Goal: Transaction & Acquisition: Purchase product/service

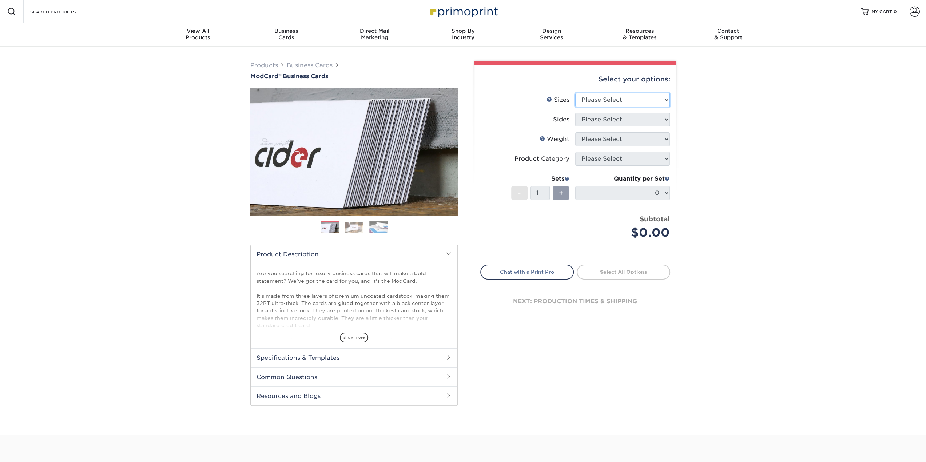
click at [639, 96] on select "Please Select 1.5" x 3.5" - Mini 1.75" x 3.5" - Mini 2" x 2" - Square 2" x 3" -…" at bounding box center [622, 100] width 95 height 14
select select "2.00x3.50"
click at [575, 93] on select "Please Select 1.5" x 3.5" - Mini 1.75" x 3.5" - Mini 2" x 2" - Square 2" x 3" -…" at bounding box center [622, 100] width 95 height 14
click at [624, 123] on select "Please Select Print Both Sides Print Front Only" at bounding box center [622, 120] width 95 height 14
select select "13abbda7-1d64-4f25-8bb2-c179b224825d"
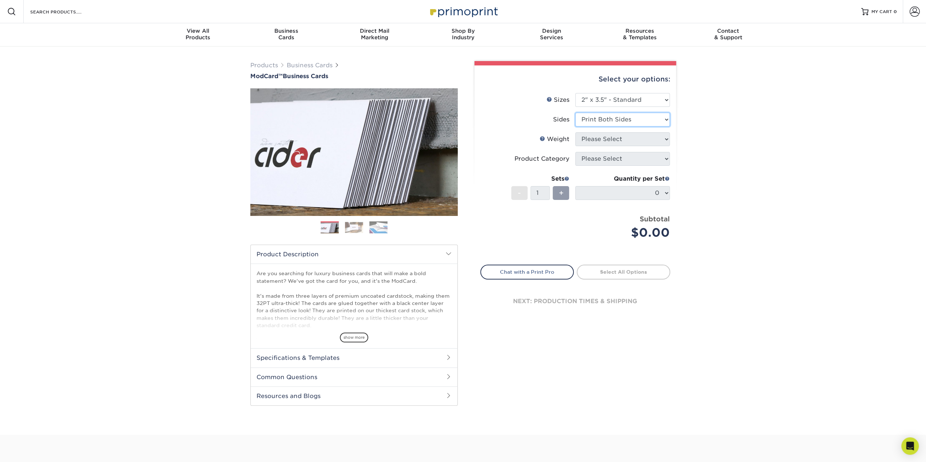
click at [575, 113] on select "Please Select Print Both Sides Print Front Only" at bounding box center [622, 120] width 95 height 14
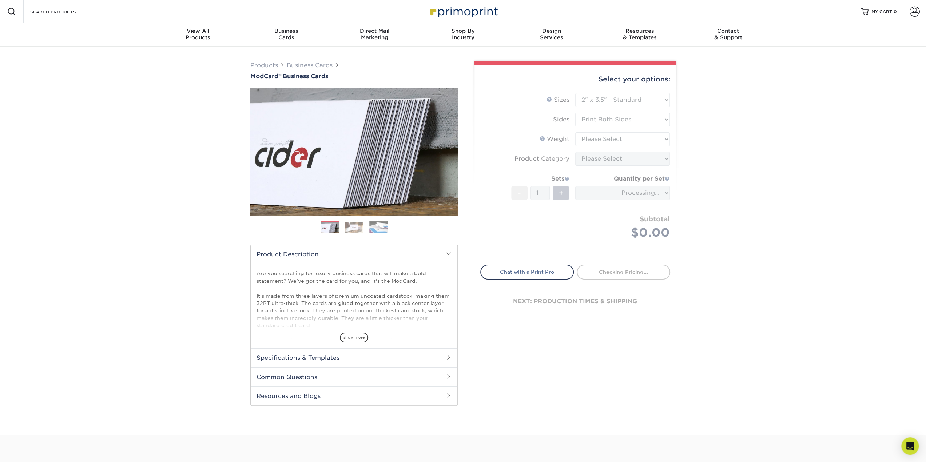
click at [618, 160] on form "Sizes Help Sizes Please Select 1.5" x 3.5" - Mini 1.75" x 3.5" - Mini 2" x 2" -…" at bounding box center [575, 174] width 190 height 163
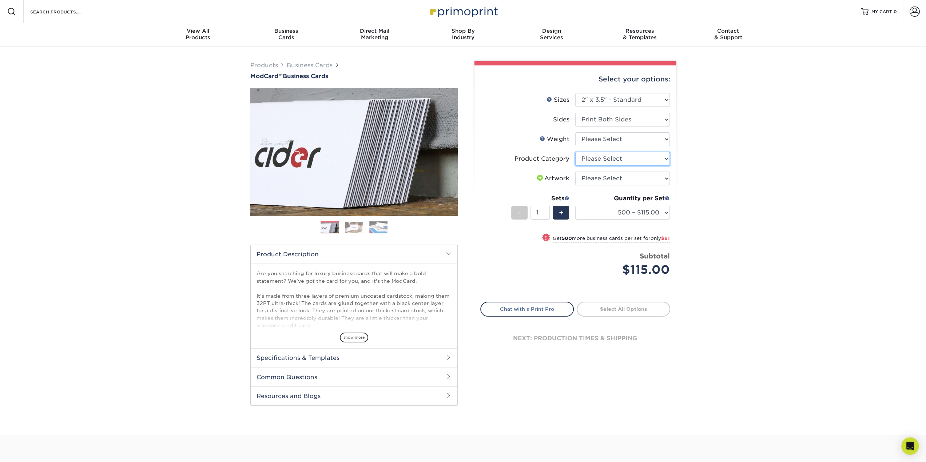
click at [618, 160] on select "Please Select Business Cards" at bounding box center [622, 159] width 95 height 14
select select "3b5148f1-0588-4f88-a218-97bcfdce65c1"
click at [575, 152] on select "Please Select Business Cards" at bounding box center [622, 159] width 95 height 14
click at [613, 181] on select "Please Select I will upload files I need a design - $100" at bounding box center [622, 179] width 95 height 14
select select "upload"
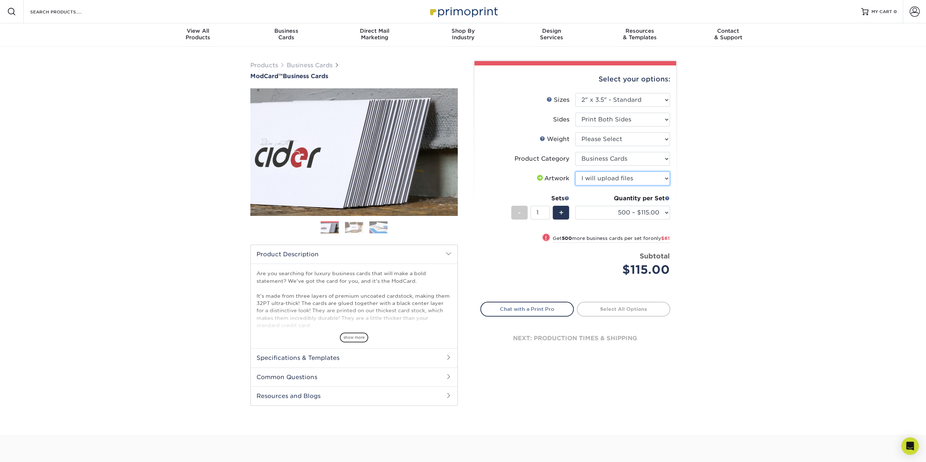
click at [575, 172] on select "Please Select I will upload files I need a design - $100" at bounding box center [622, 179] width 95 height 14
click at [619, 214] on select "500 – $115.00 1000 – $176.00" at bounding box center [622, 213] width 95 height 14
select select "1000 – $176.00"
click at [575, 206] on select "500 – $115.00 1000 – $176.00" at bounding box center [622, 213] width 95 height 14
